Goal: Information Seeking & Learning: Learn about a topic

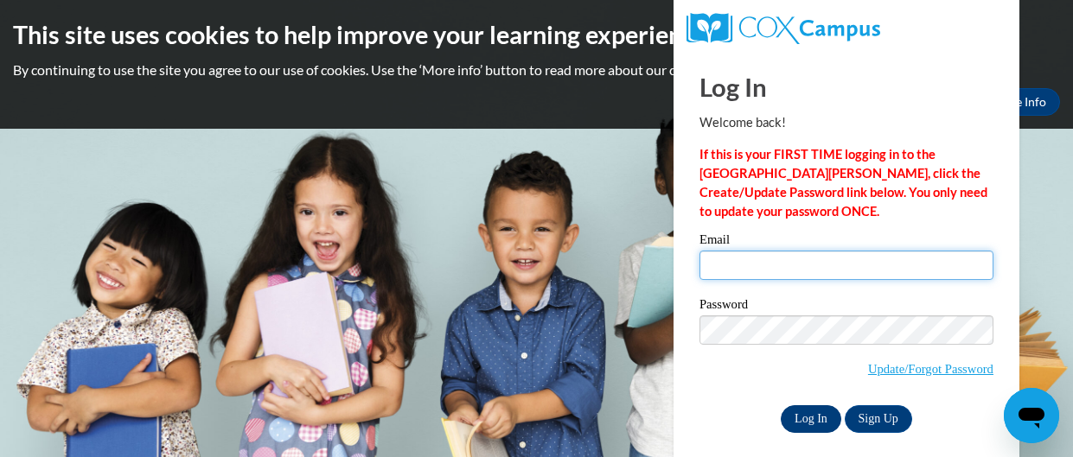
type input "dmholmes915@gmail.com"
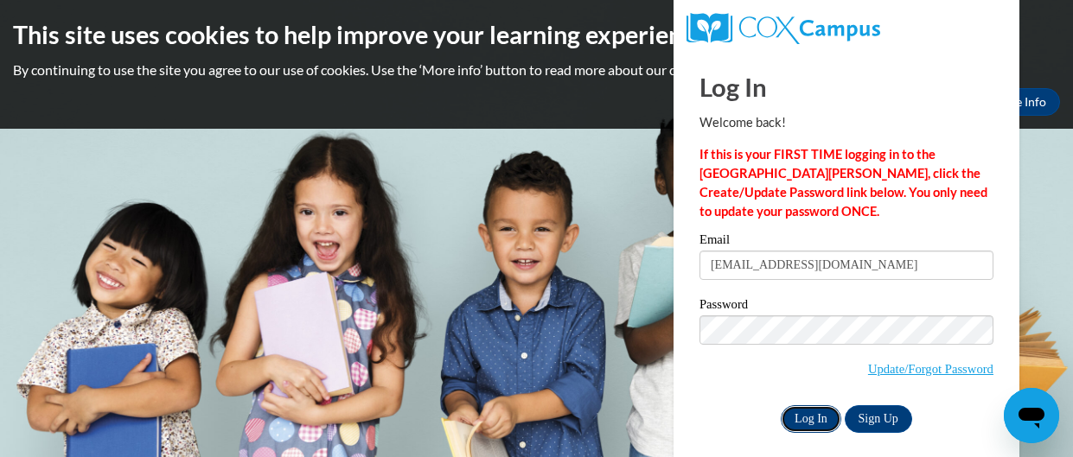
click at [800, 423] on input "Log In" at bounding box center [811, 419] width 61 height 28
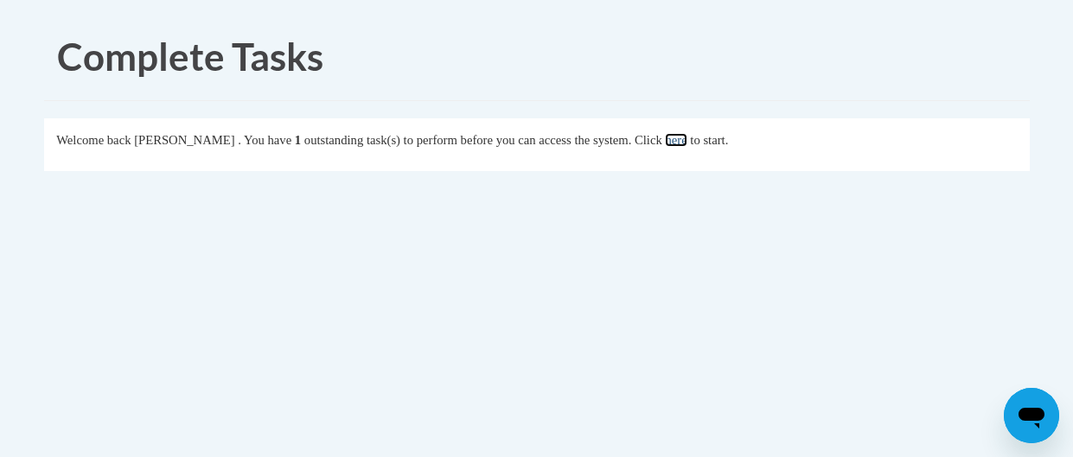
click at [686, 137] on link "here" at bounding box center [676, 140] width 22 height 14
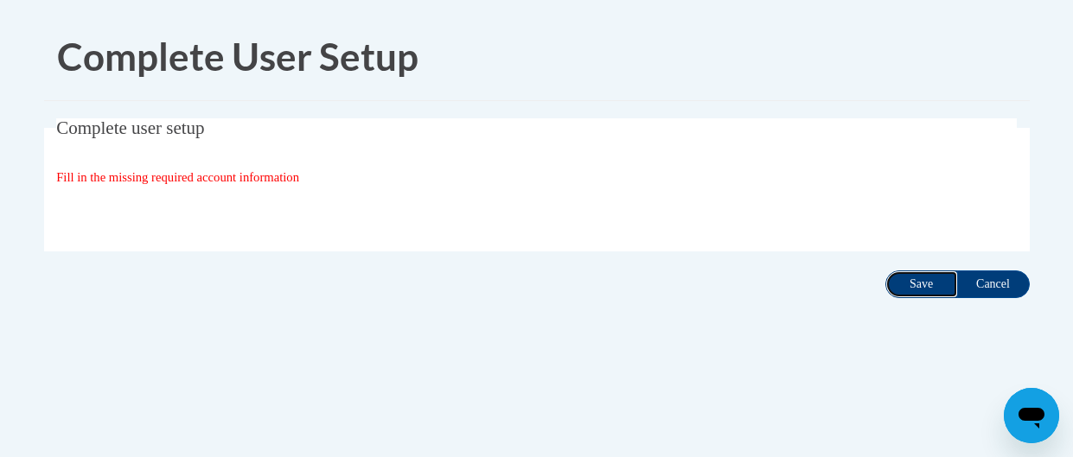
click at [919, 289] on input "Save" at bounding box center [921, 285] width 73 height 28
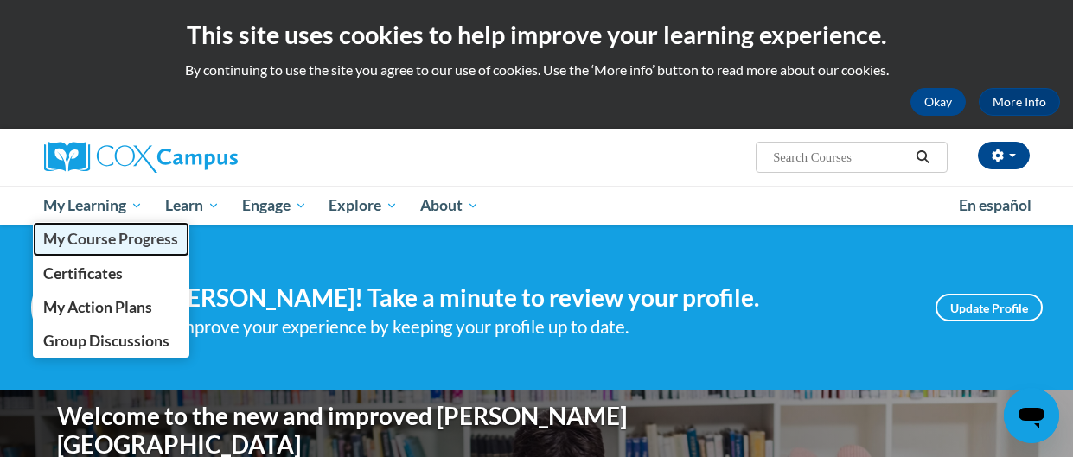
click at [105, 240] on span "My Course Progress" at bounding box center [110, 239] width 135 height 18
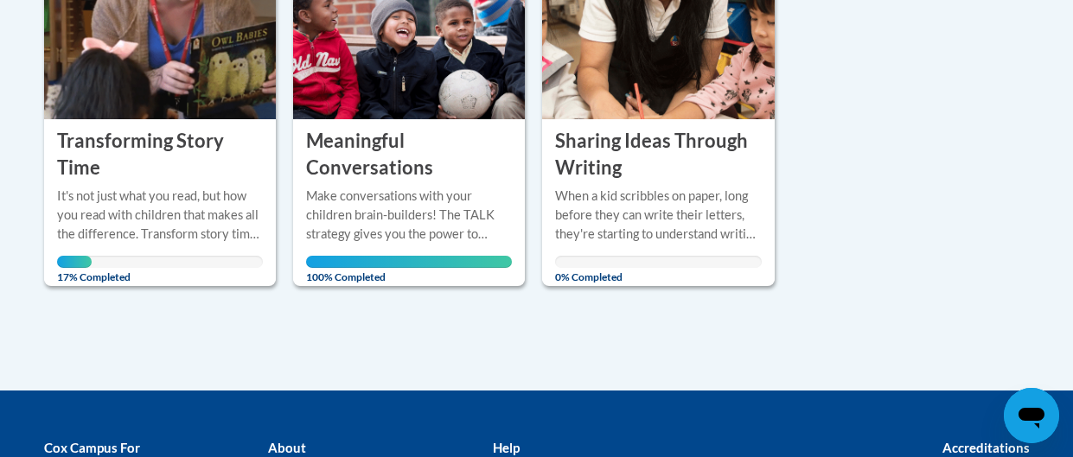
scroll to position [489, 0]
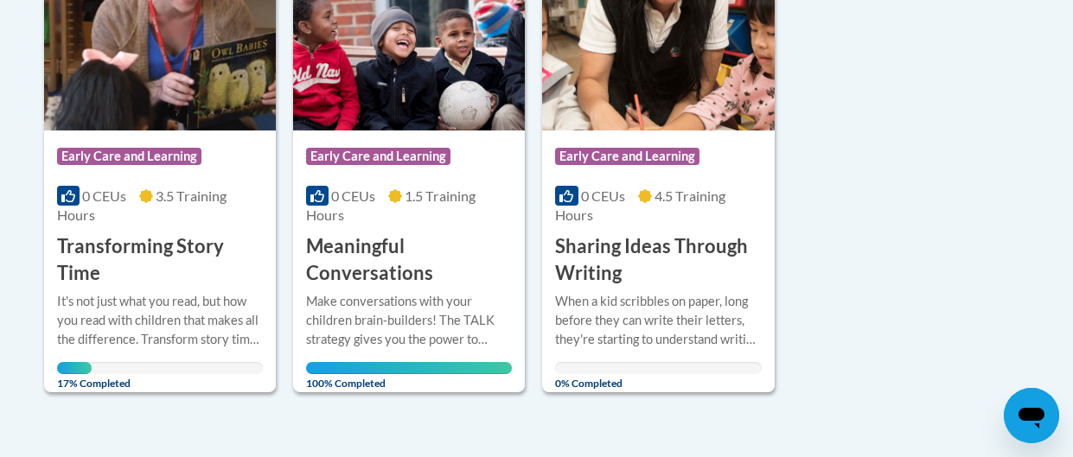
click at [186, 144] on div "Course Category: Early Care and Learning" at bounding box center [160, 158] width 206 height 39
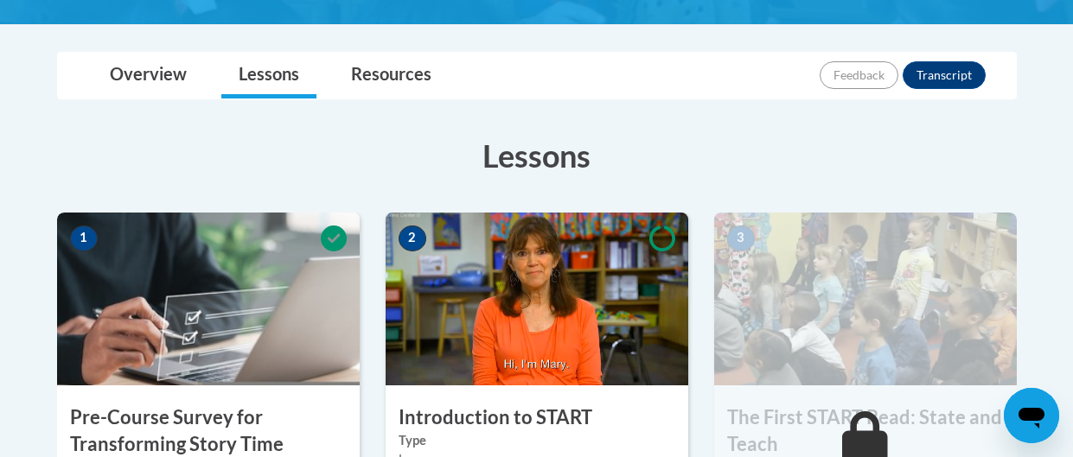
scroll to position [669, 0]
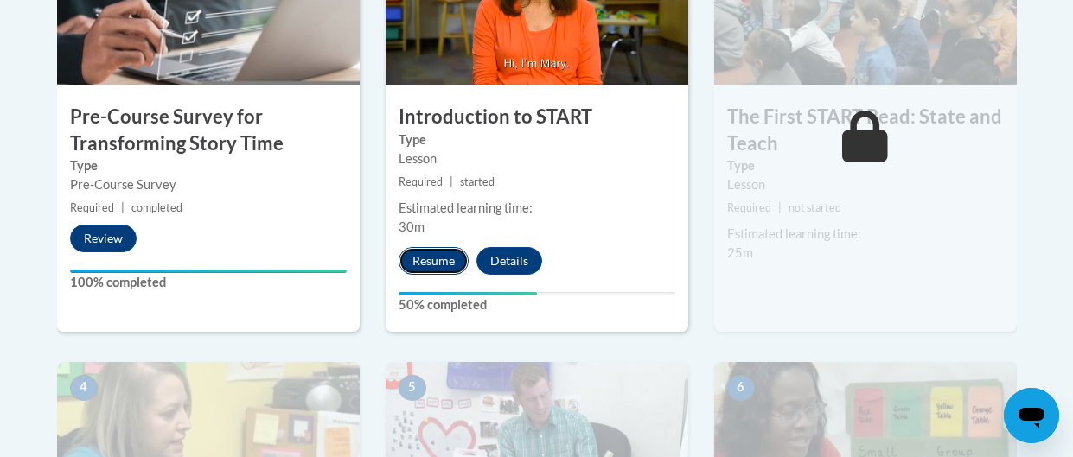
click at [432, 253] on button "Resume" at bounding box center [434, 261] width 70 height 28
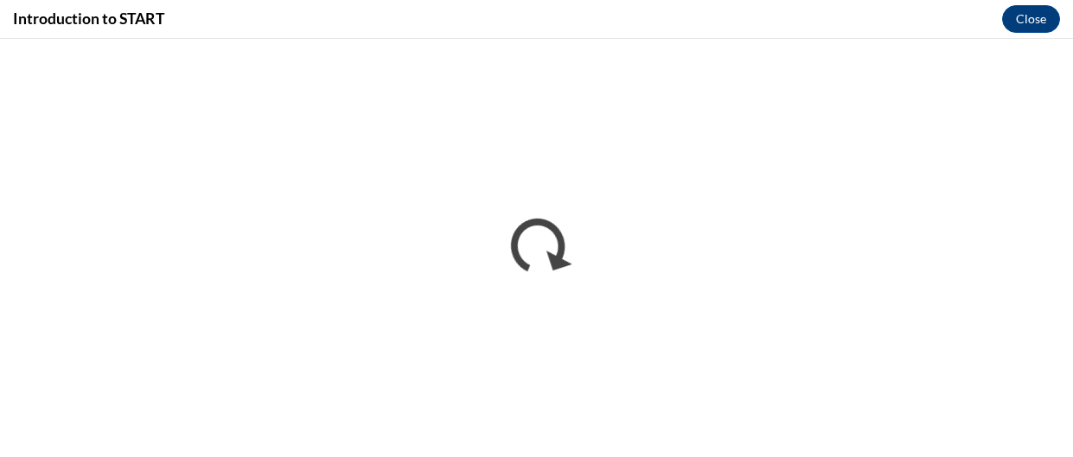
scroll to position [0, 0]
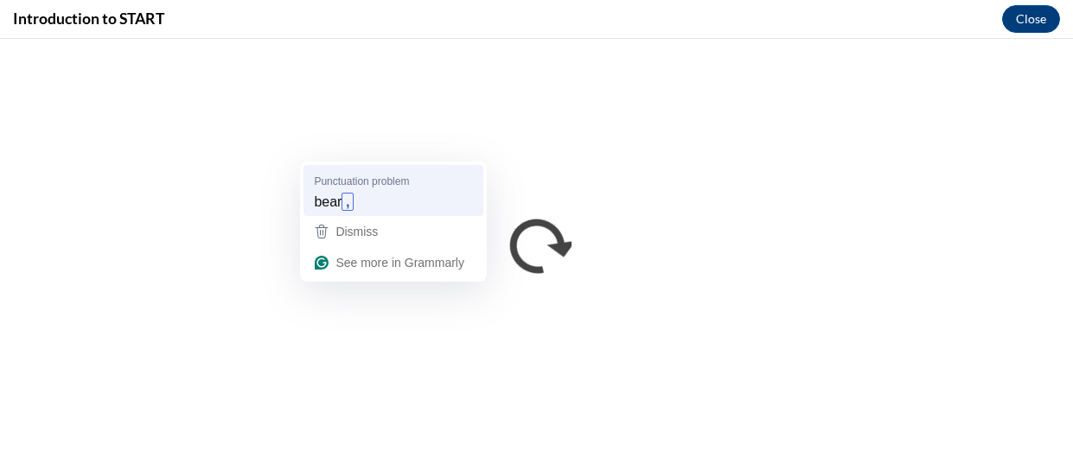
click at [356, 192] on div "bear ," at bounding box center [393, 202] width 166 height 28
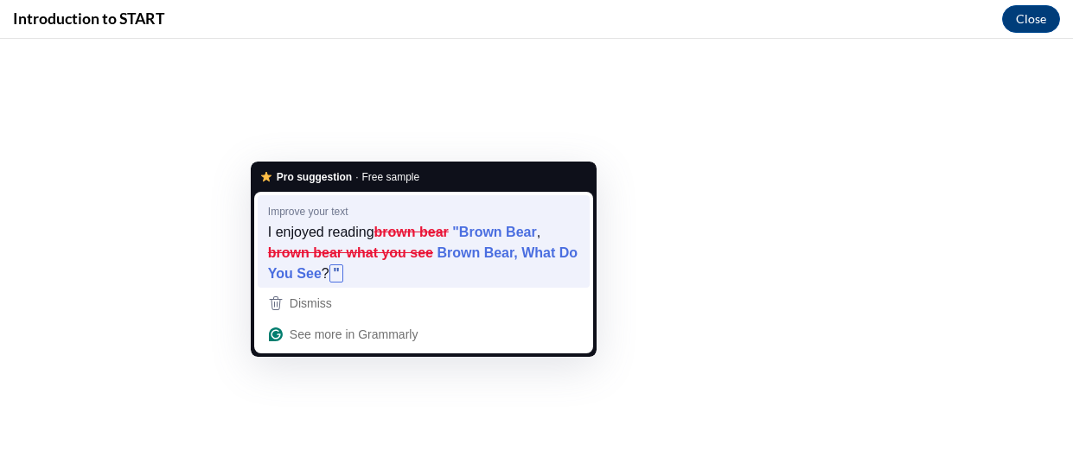
click at [510, 267] on div "I enjoyed reading brown bear "Brown Bear , brown bear what you see Brown Bear, …" at bounding box center [423, 253] width 311 height 62
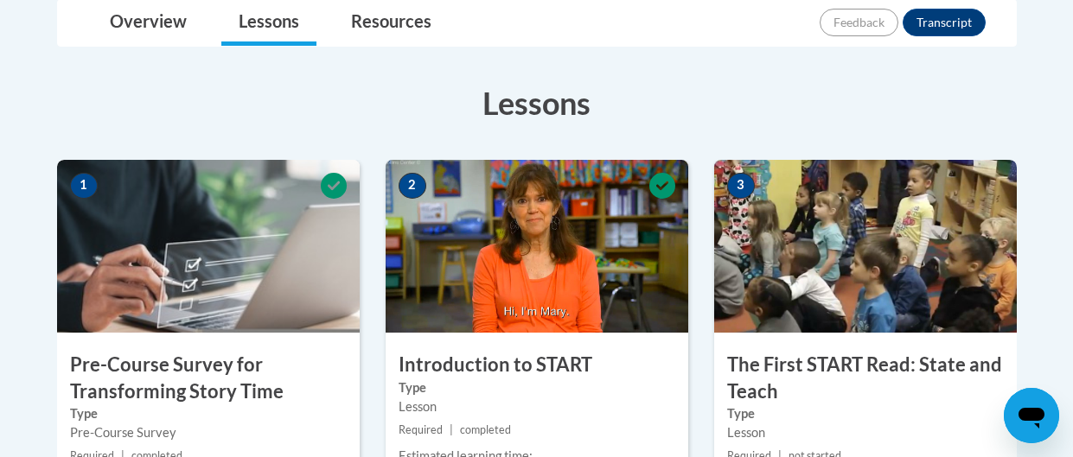
scroll to position [659, 0]
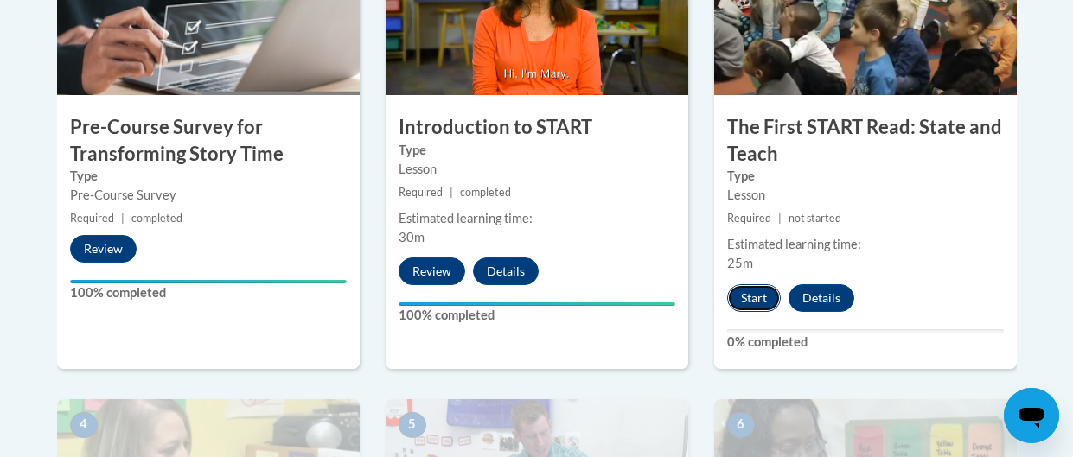
click at [757, 296] on button "Start" at bounding box center [754, 298] width 54 height 28
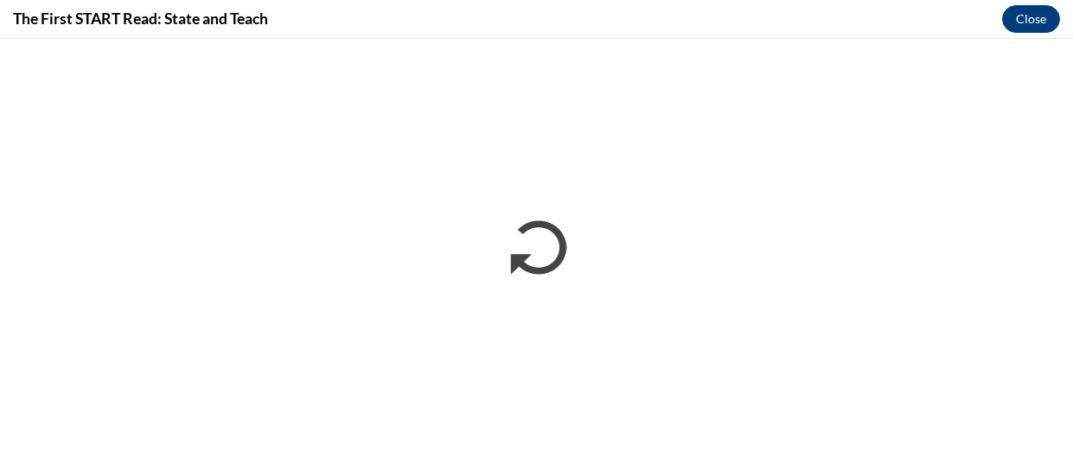
scroll to position [0, 0]
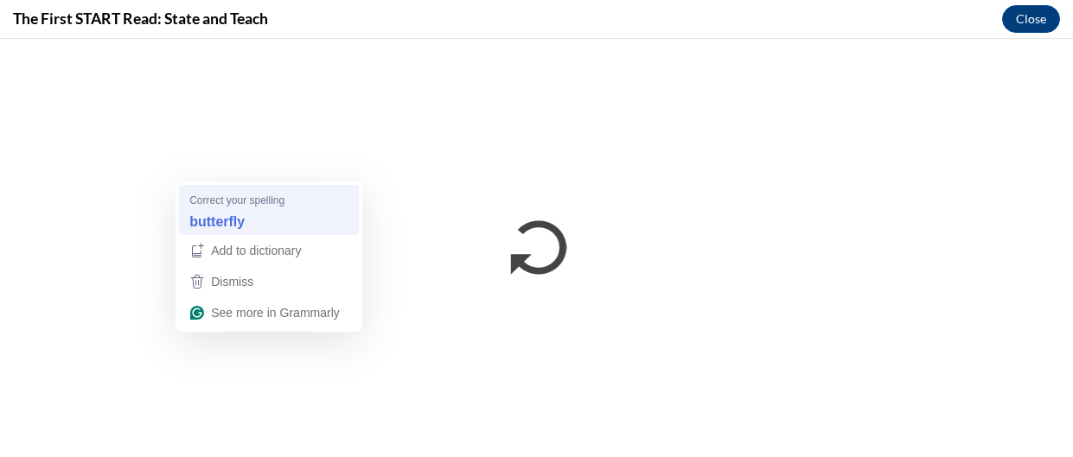
click at [208, 221] on strong "butterfly" at bounding box center [216, 221] width 55 height 19
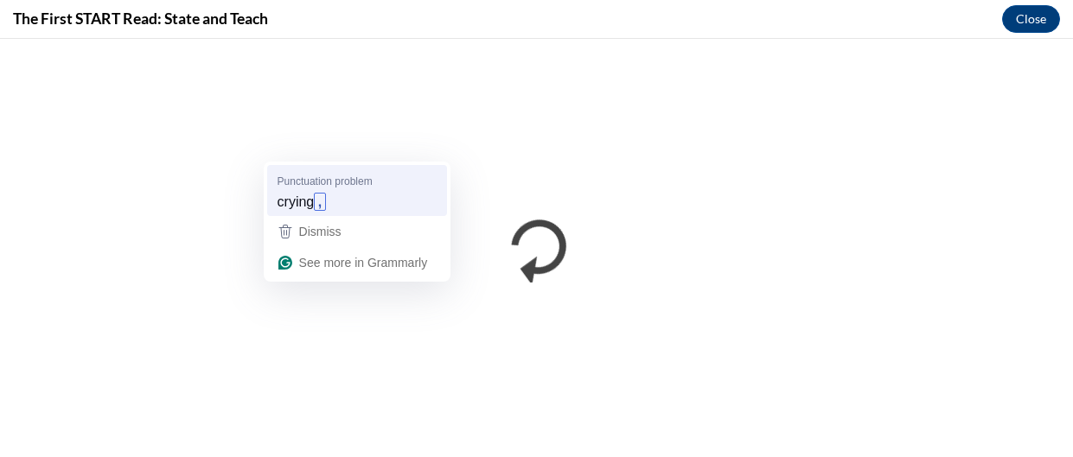
click at [288, 195] on span "crying" at bounding box center [296, 201] width 37 height 19
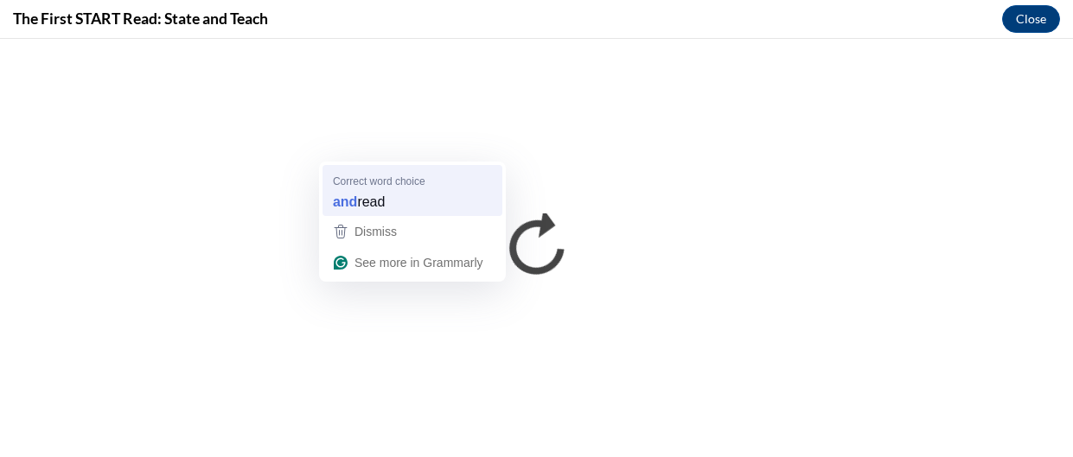
click at [416, 211] on div "and read" at bounding box center [412, 202] width 166 height 28
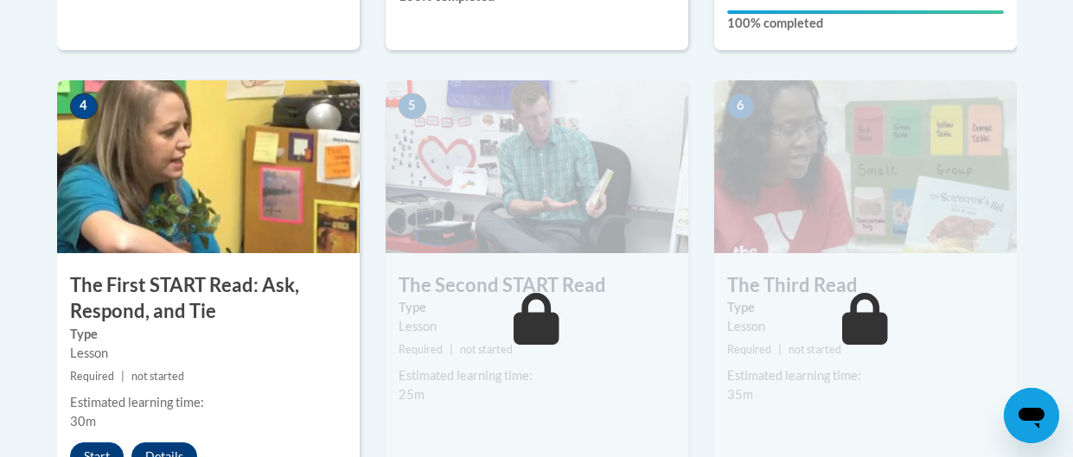
scroll to position [1113, 0]
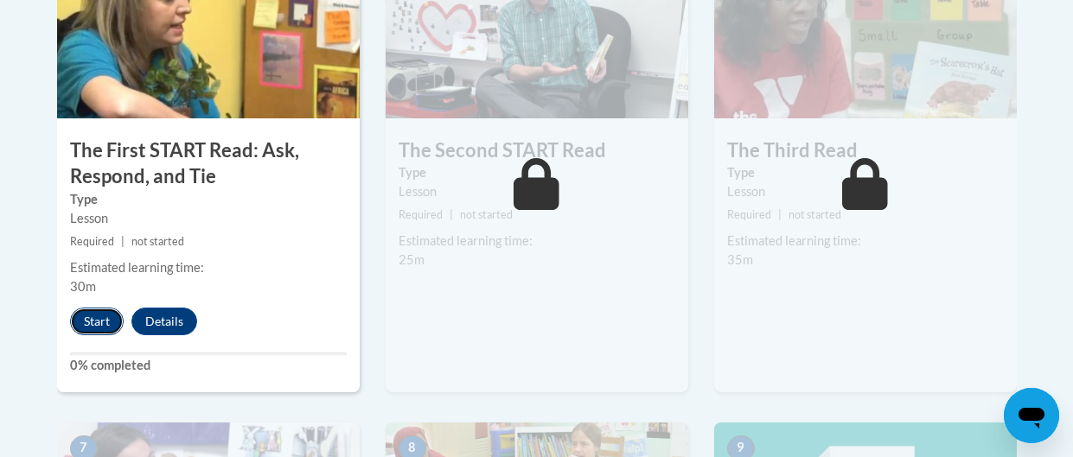
click at [93, 317] on button "Start" at bounding box center [97, 322] width 54 height 28
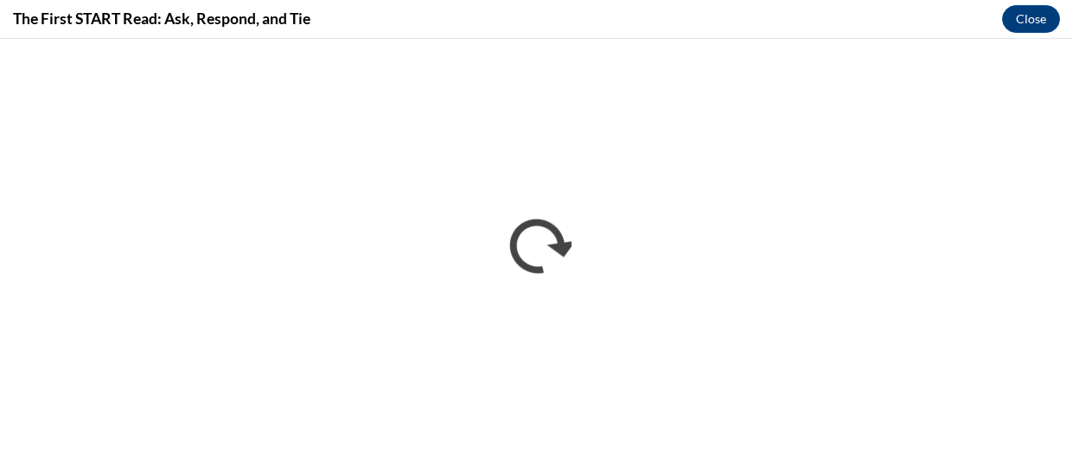
scroll to position [0, 0]
